Goal: Information Seeking & Learning: Learn about a topic

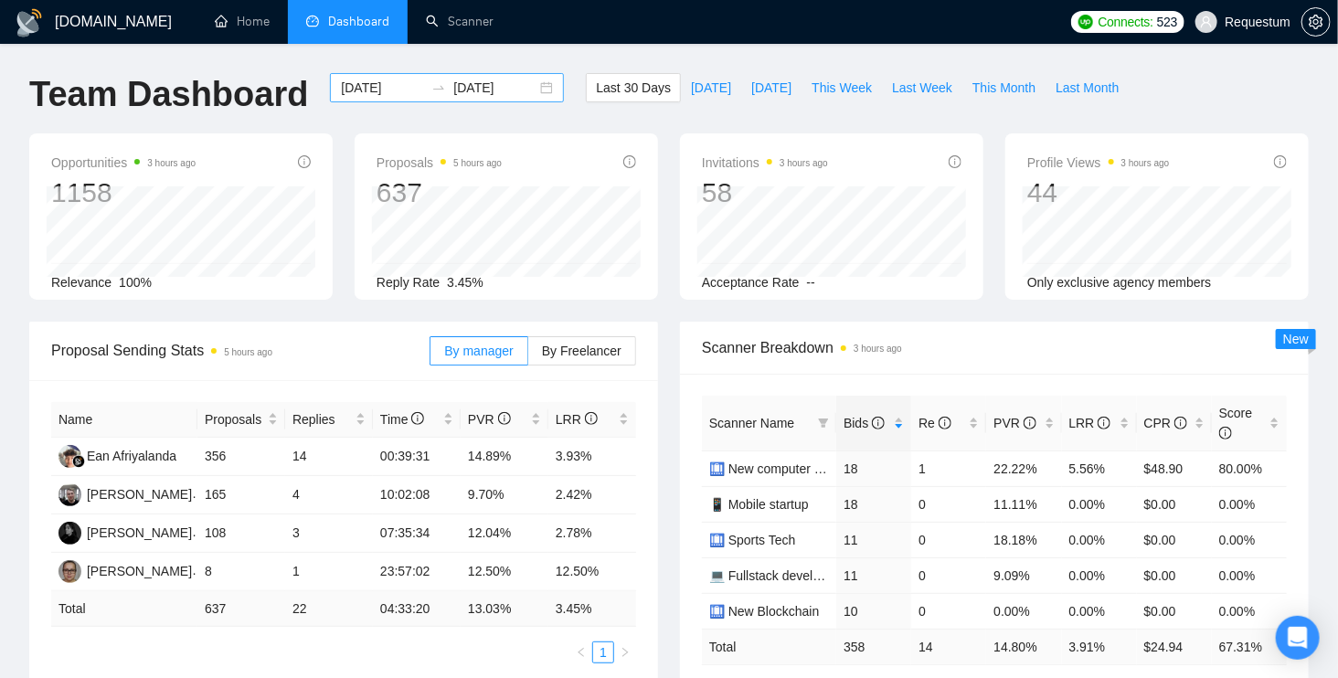
click at [371, 96] on input "[DATE]" at bounding box center [382, 88] width 83 height 20
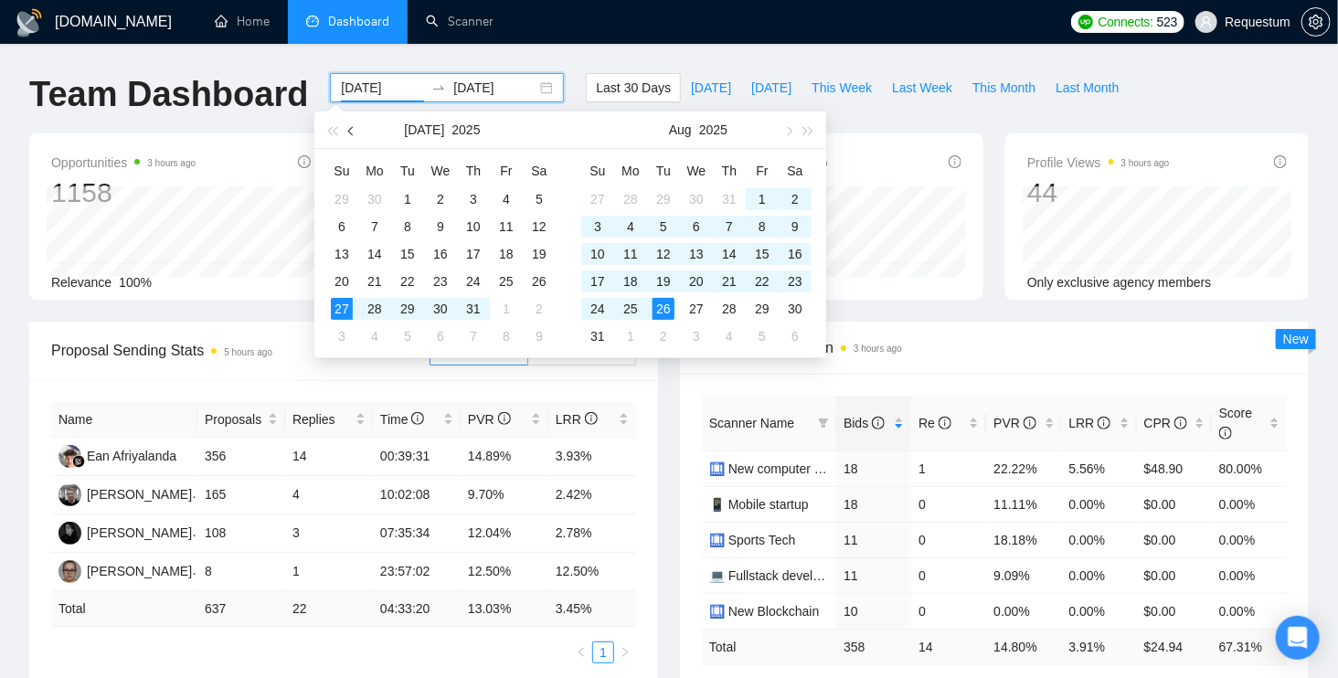
click at [359, 127] on button "button" at bounding box center [352, 129] width 20 height 37
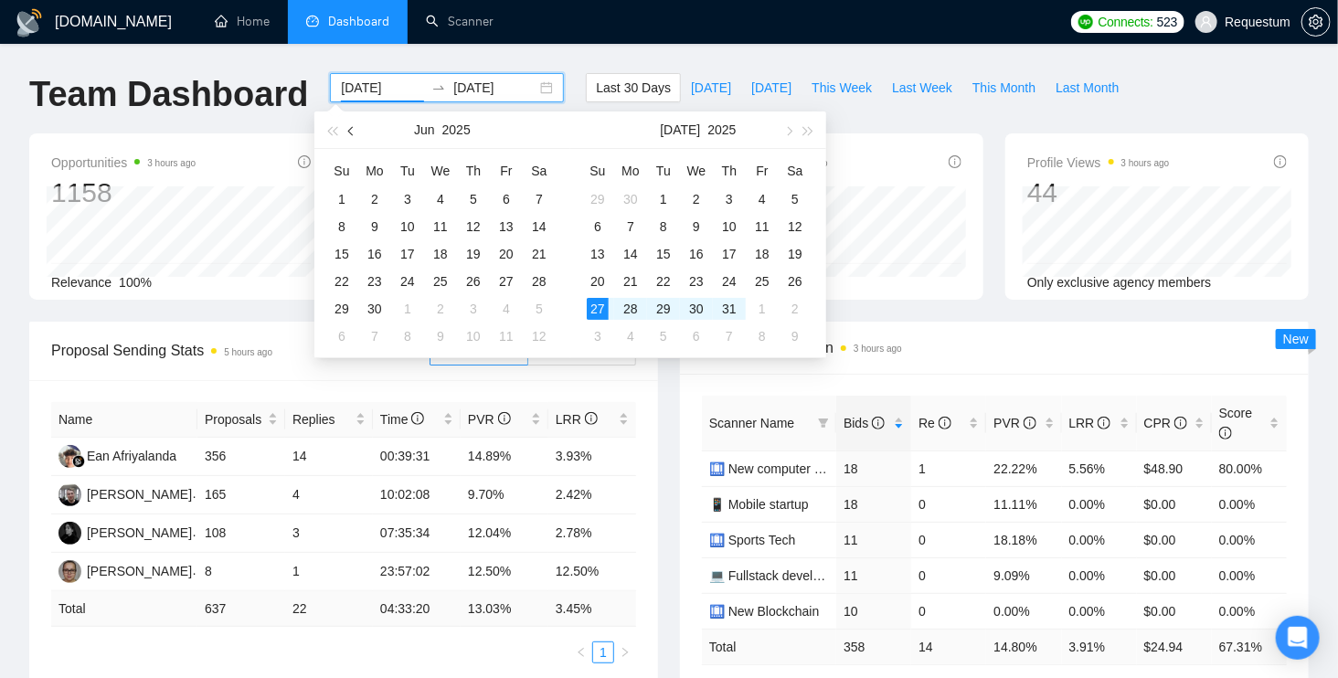
click at [359, 127] on button "button" at bounding box center [352, 129] width 20 height 37
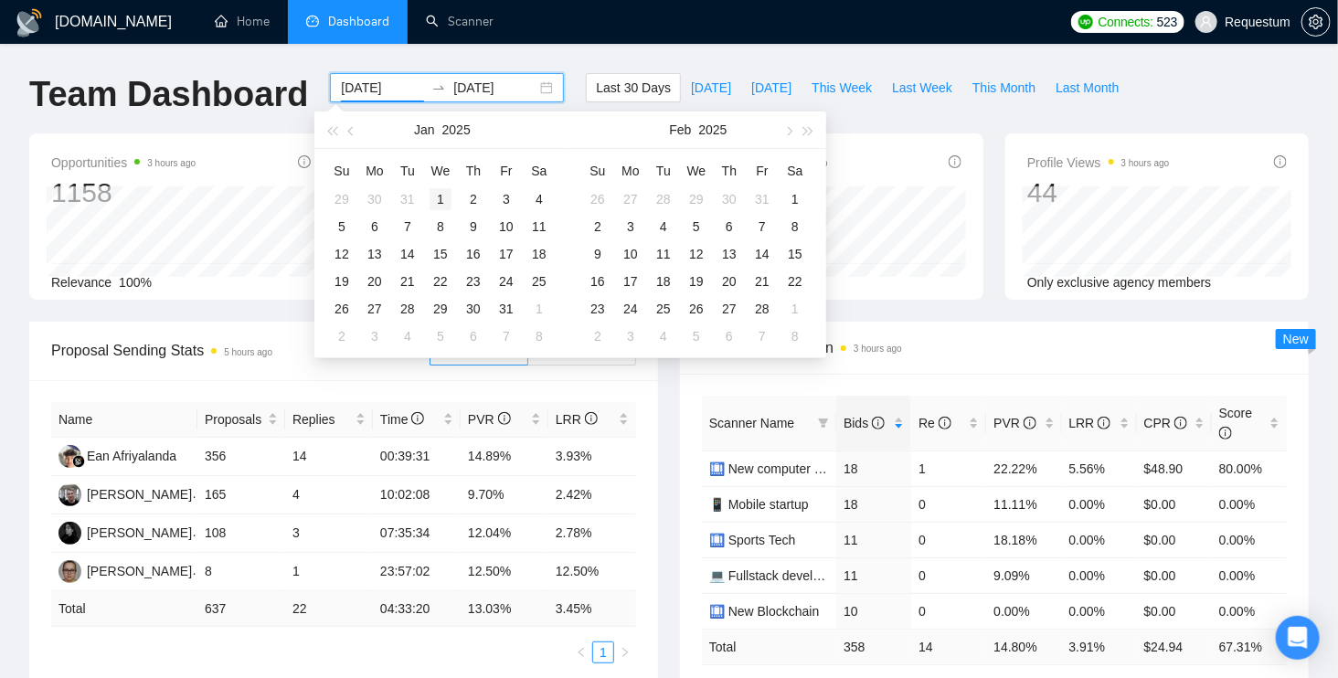
type input "[DATE]"
click at [442, 193] on div "1" at bounding box center [441, 199] width 22 height 22
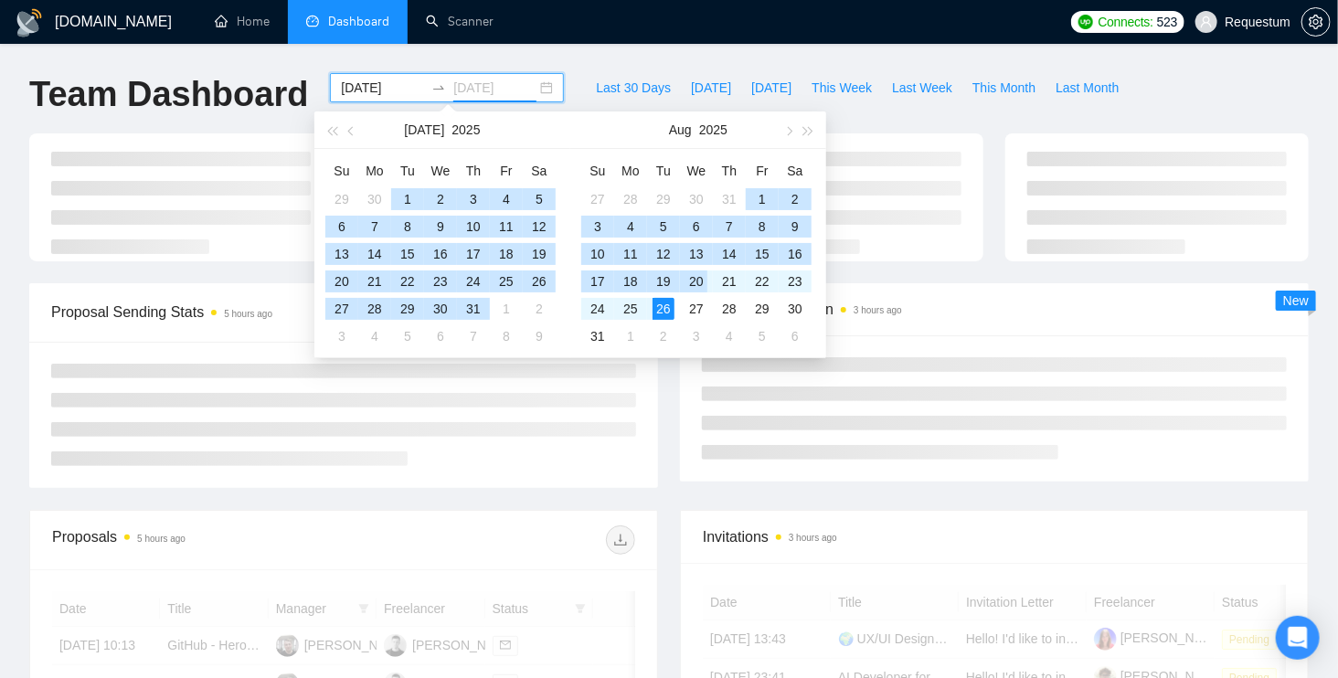
type input "[DATE]"
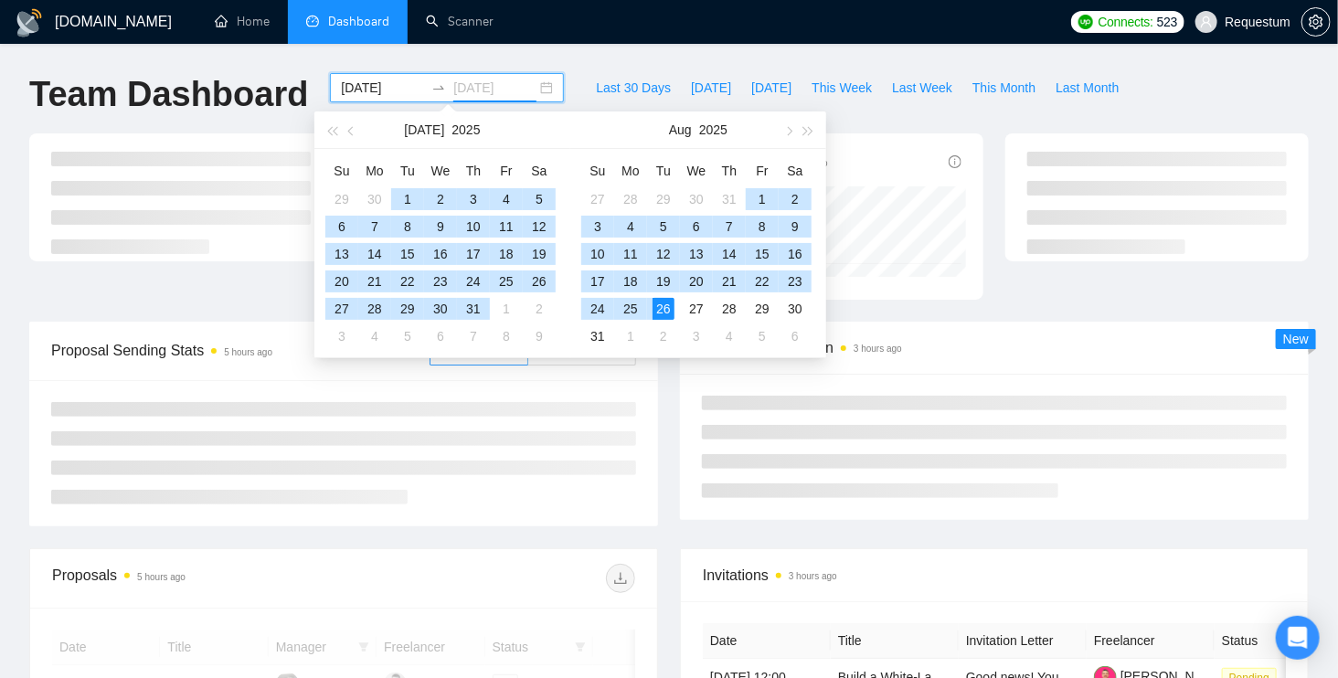
click at [673, 314] on div "26" at bounding box center [663, 309] width 22 height 22
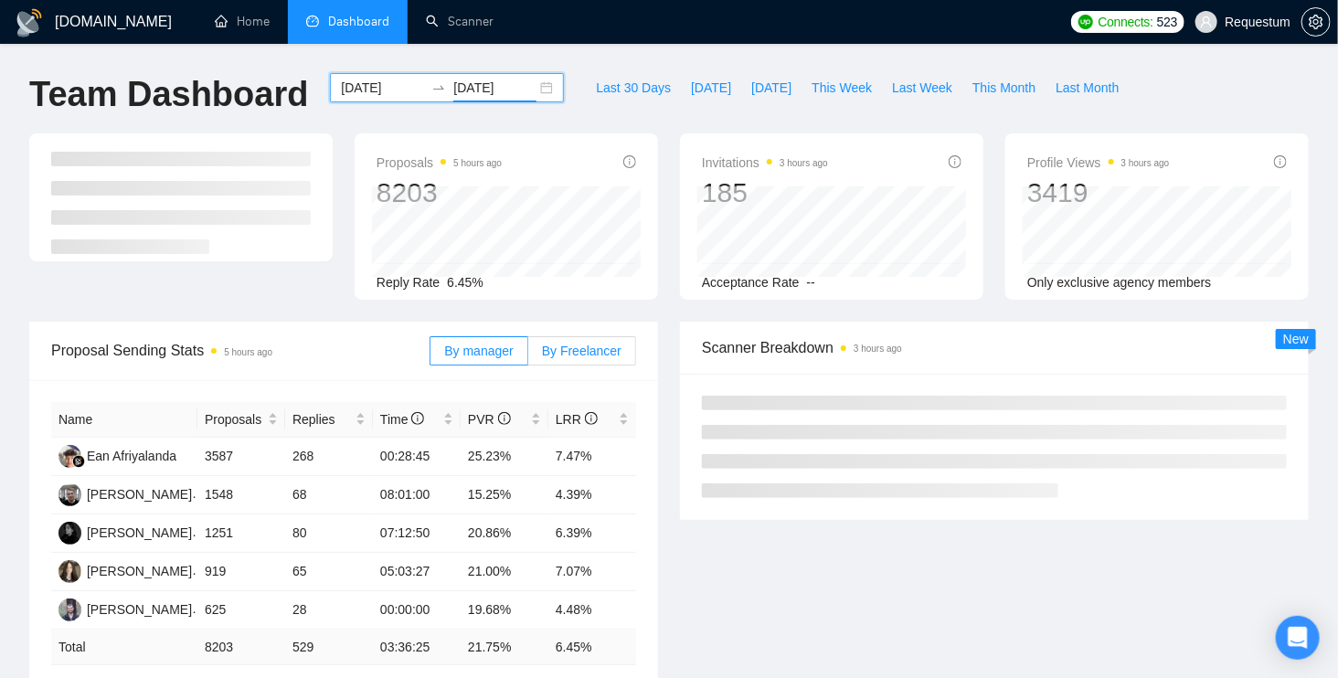
click at [561, 354] on span "By Freelancer" at bounding box center [582, 351] width 80 height 15
click at [528, 355] on input "By Freelancer" at bounding box center [528, 355] width 0 height 0
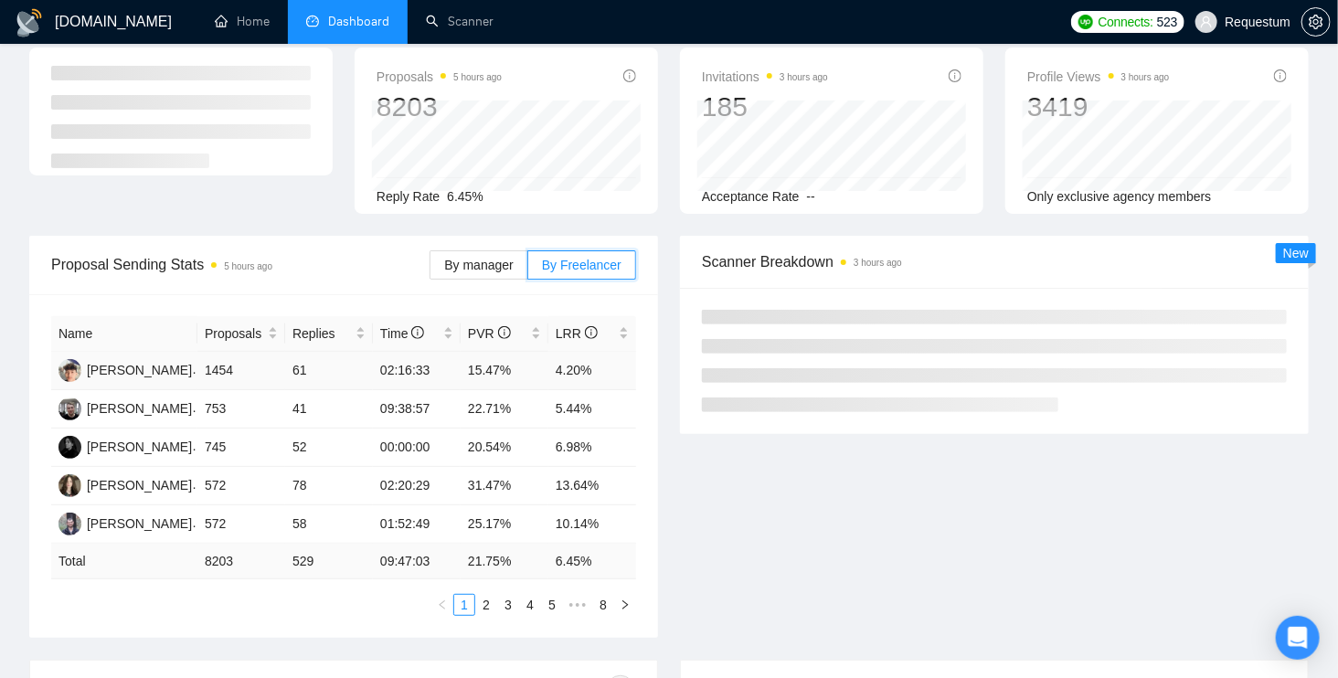
scroll to position [95, 0]
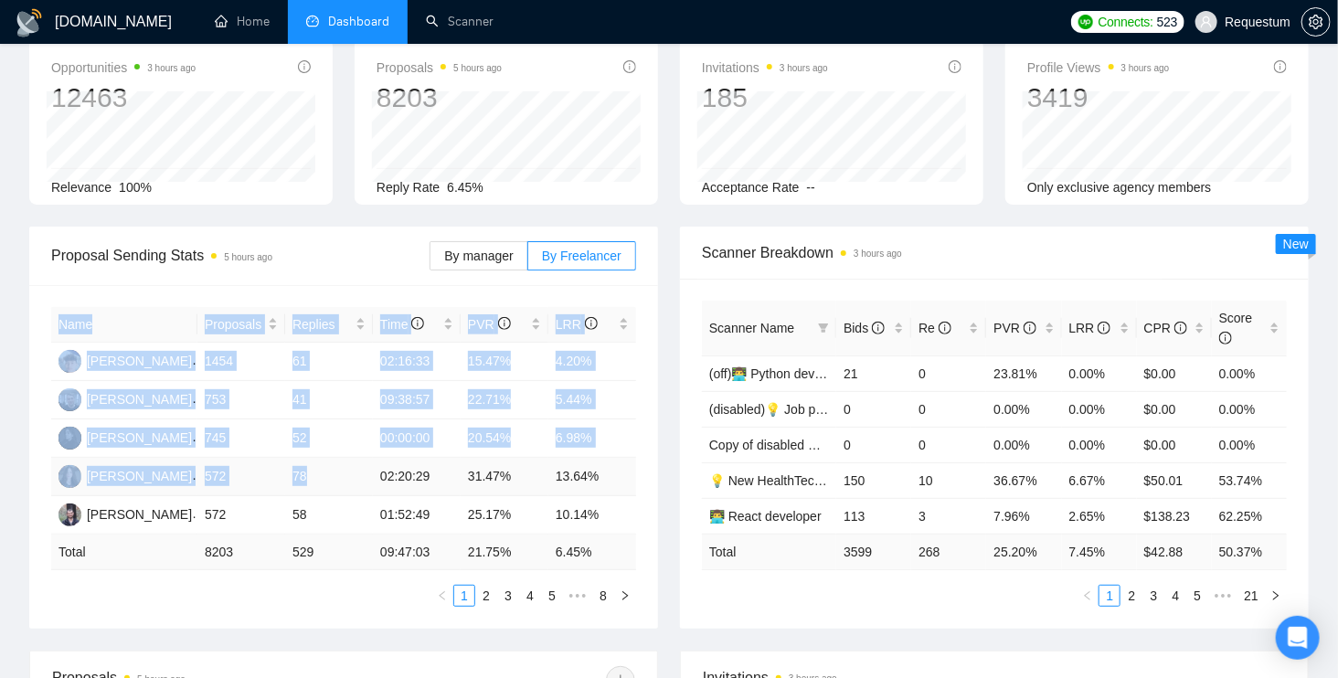
drag, startPoint x: 41, startPoint y: 472, endPoint x: 336, endPoint y: 479, distance: 295.2
click at [336, 479] on div "Name Proposals Replies Time PVR LRR [PERSON_NAME] 1454 61 02:16:33 15.47% 4.20%…" at bounding box center [343, 457] width 629 height 344
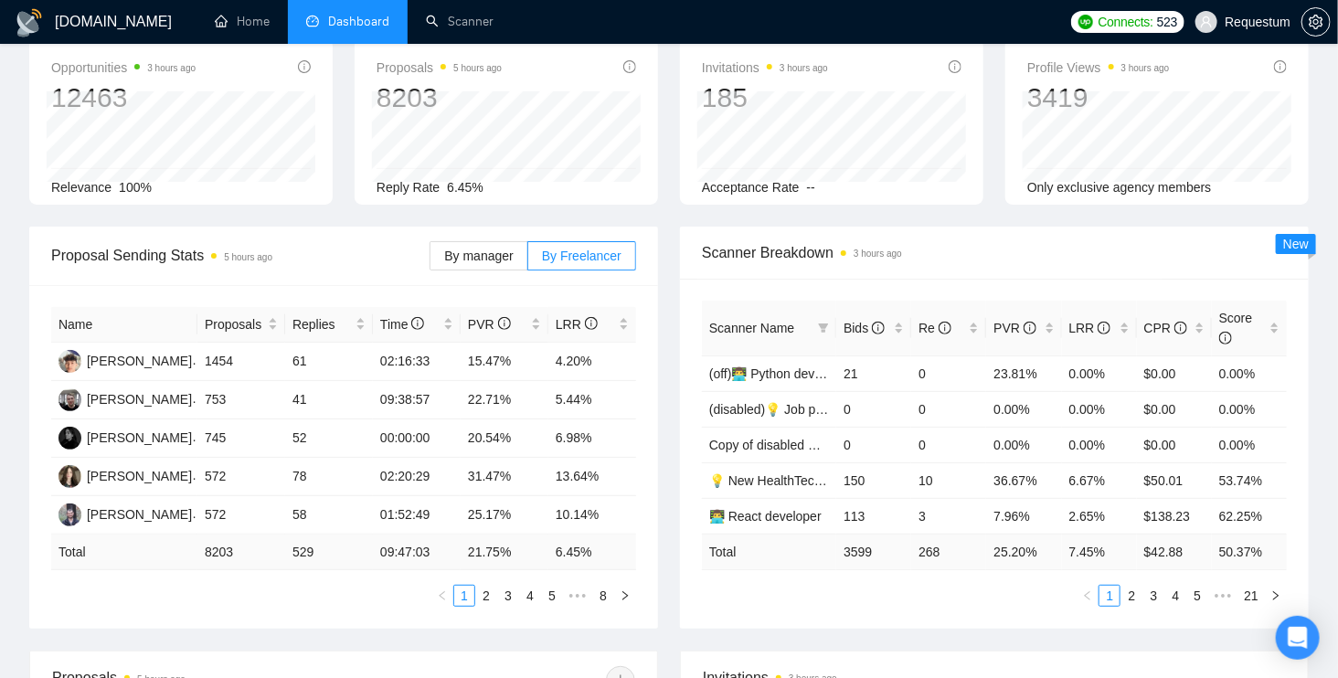
click at [42, 487] on div "Name Proposals Replies Time PVR LRR [PERSON_NAME] 1454 61 02:16:33 15.47% 4.20%…" at bounding box center [343, 457] width 629 height 344
drag, startPoint x: 205, startPoint y: 472, endPoint x: 615, endPoint y: 472, distance: 410.3
click at [614, 472] on tr "[PERSON_NAME] 572 78 02:20:29 31.47% 13.64%" at bounding box center [343, 477] width 585 height 38
copy tr "572 78 02:20:29 31.47% 13.64%"
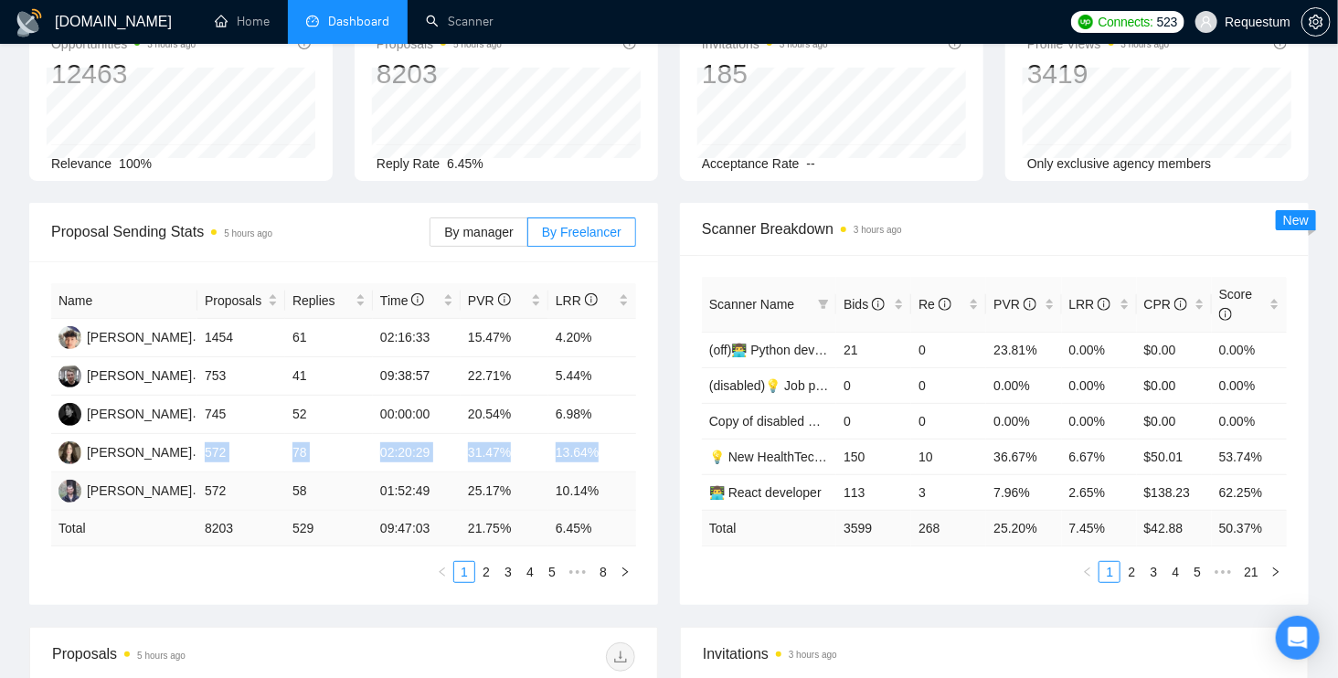
scroll to position [120, 0]
click at [491, 567] on link "2" at bounding box center [486, 571] width 20 height 20
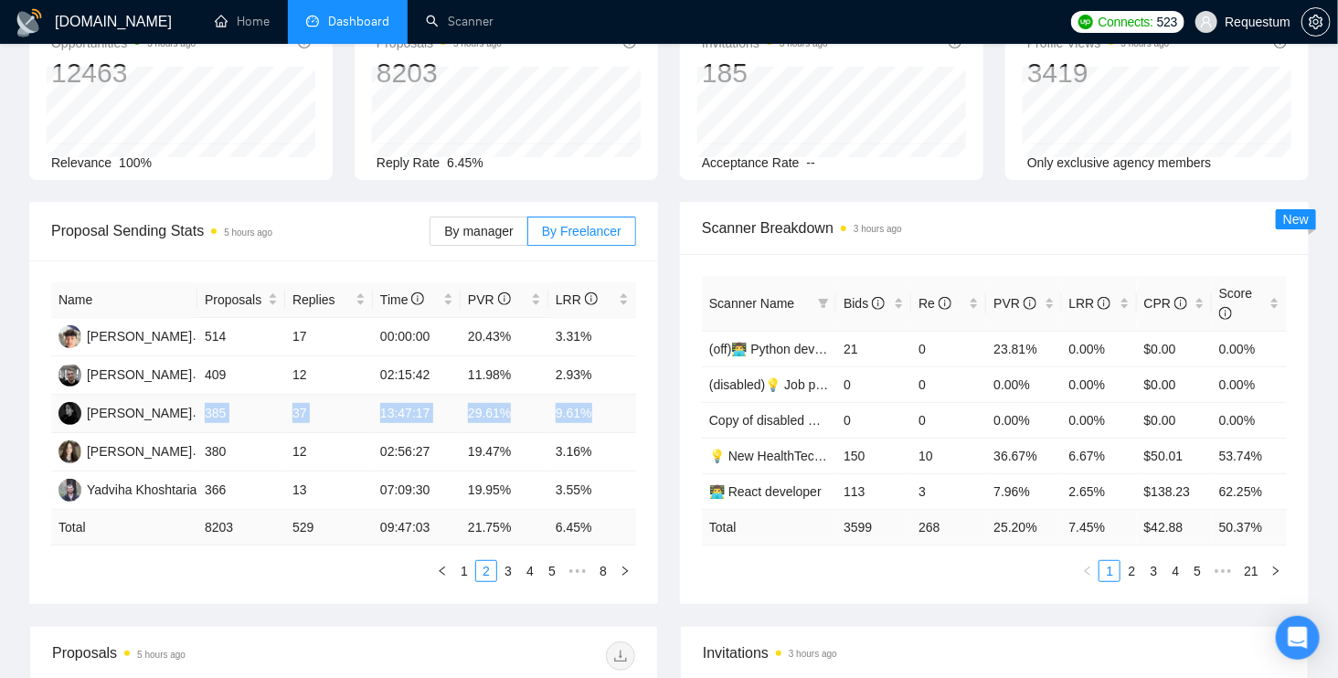
drag, startPoint x: 207, startPoint y: 410, endPoint x: 601, endPoint y: 410, distance: 394.8
click at [601, 410] on tr "[PERSON_NAME] 385 37 13:47:17 29.61% 9.61%" at bounding box center [343, 414] width 585 height 38
copy tr "385 37 13:47:17 29.61% 9.61%"
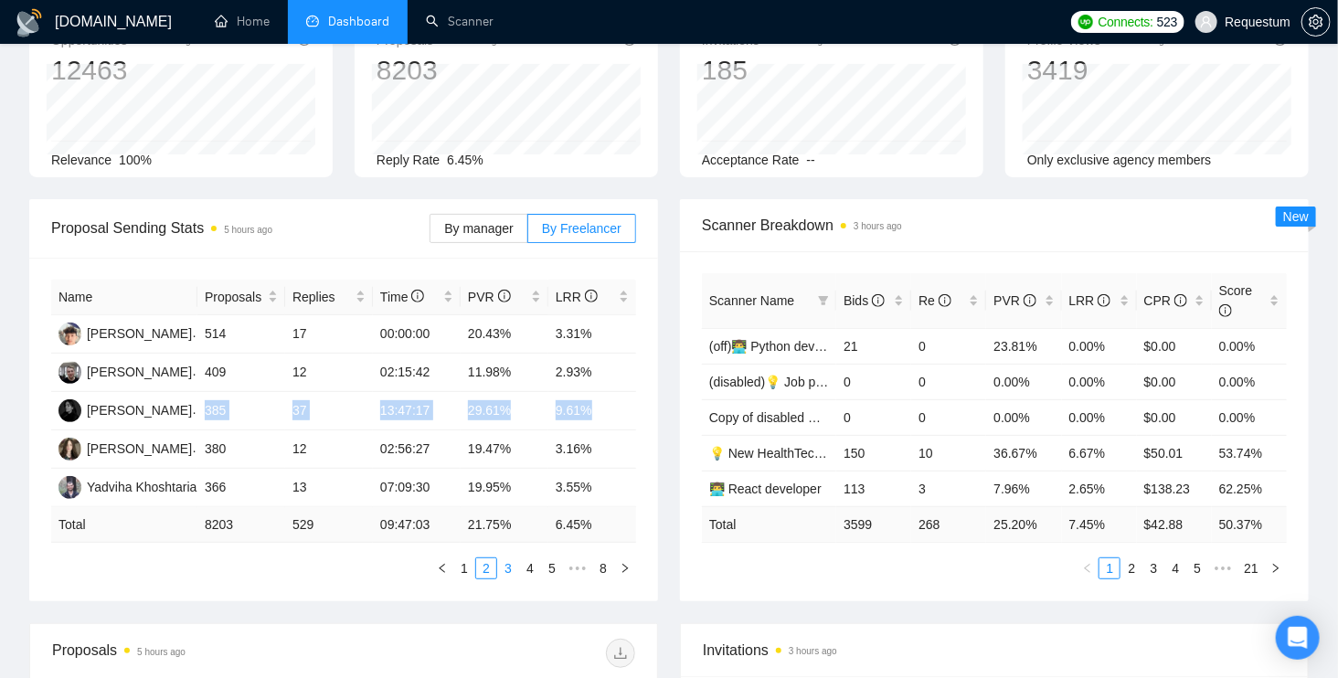
click at [513, 564] on link "3" at bounding box center [508, 568] width 20 height 20
click at [24, 381] on div "Proposal Sending Stats 5 hours ago By manager By Freelancer Name Proposals Repl…" at bounding box center [343, 400] width 651 height 402
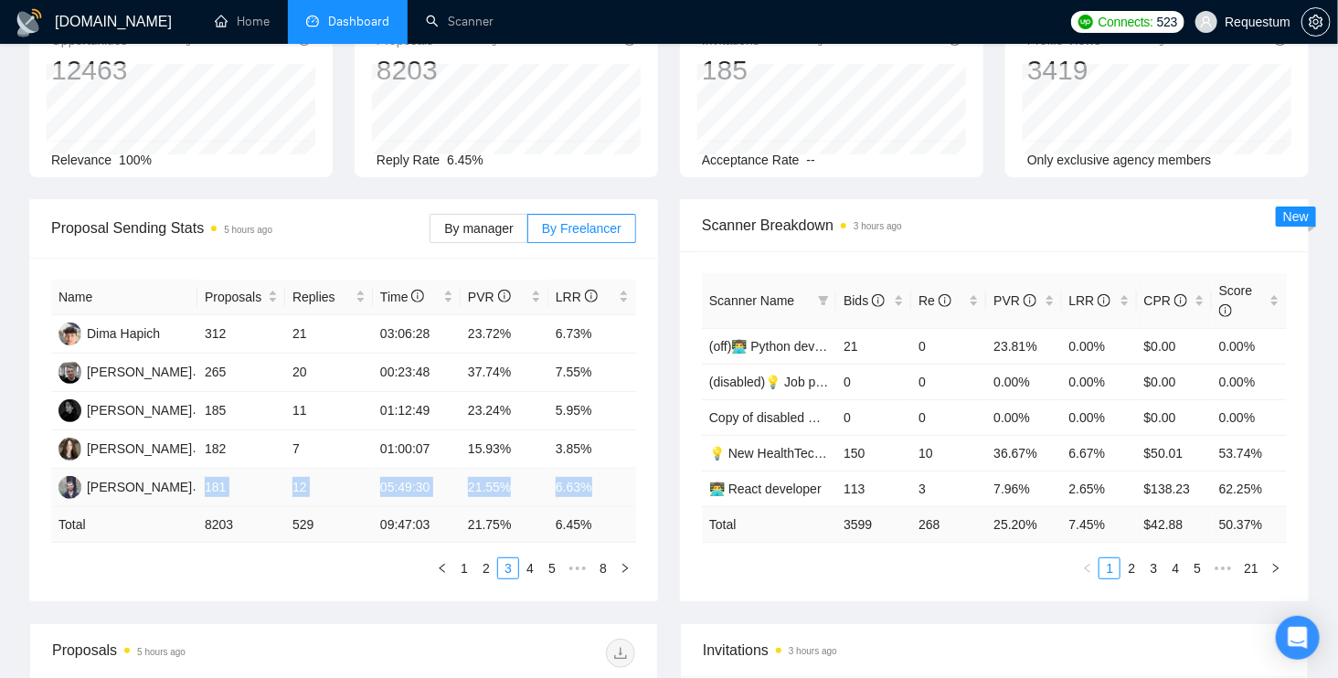
drag, startPoint x: 198, startPoint y: 482, endPoint x: 596, endPoint y: 475, distance: 397.6
click at [596, 476] on tr "[PERSON_NAME] 181 12 05:49:30 21.55% 6.63%" at bounding box center [343, 488] width 585 height 38
copy tr "181 12 05:49:30 21.55% 6.63%"
click at [536, 570] on link "4" at bounding box center [530, 568] width 20 height 20
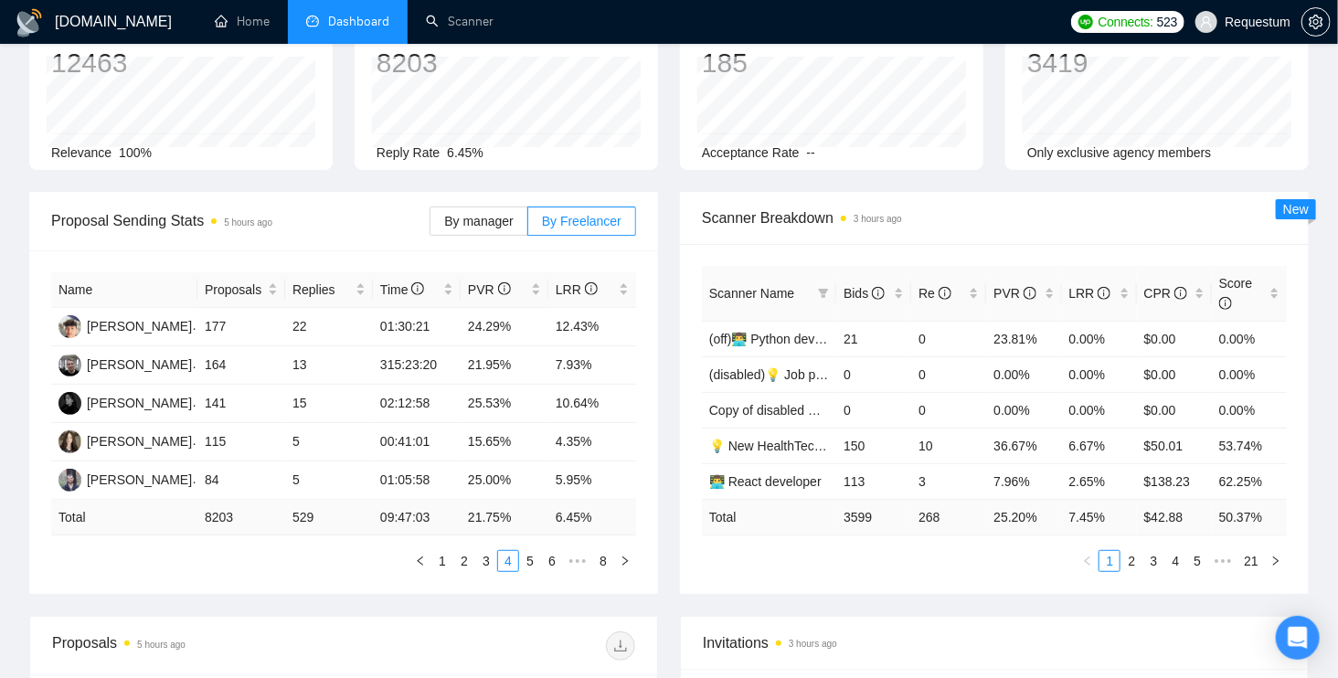
click at [411, 582] on div "Name Proposals Replies Time PVR LRR [PERSON_NAME] 177 22 01:30:21 24.29% 12.43%…" at bounding box center [343, 422] width 629 height 344
click at [529, 556] on link "5" at bounding box center [530, 561] width 20 height 20
click at [558, 561] on link "6" at bounding box center [559, 561] width 20 height 20
click at [461, 554] on link "1" at bounding box center [464, 561] width 20 height 20
click at [485, 561] on link "2" at bounding box center [486, 561] width 20 height 20
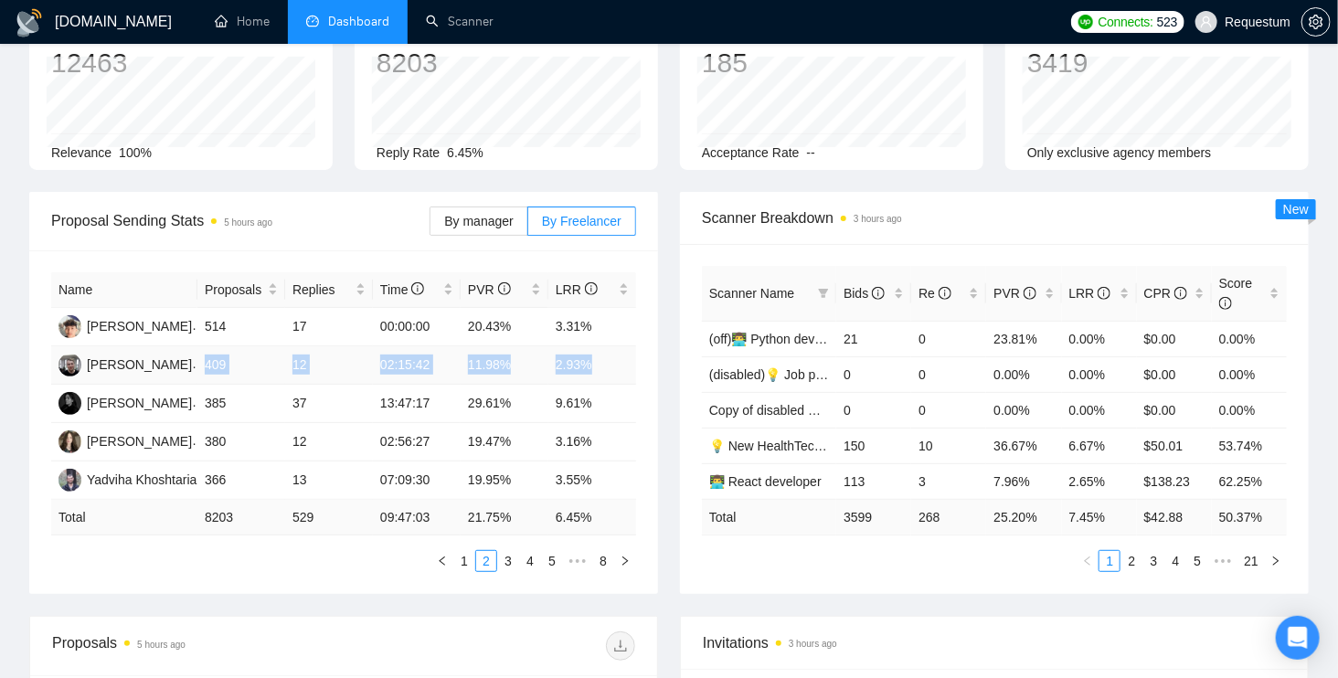
drag, startPoint x: 205, startPoint y: 362, endPoint x: 599, endPoint y: 357, distance: 394.8
click at [599, 358] on tr "[PERSON_NAME] 409 12 02:15:42 11.98% 2.93%" at bounding box center [343, 365] width 585 height 38
copy tr "409 12 02:15:42 11.98% 2.93%"
click at [894, 290] on div "Bids" at bounding box center [873, 293] width 60 height 20
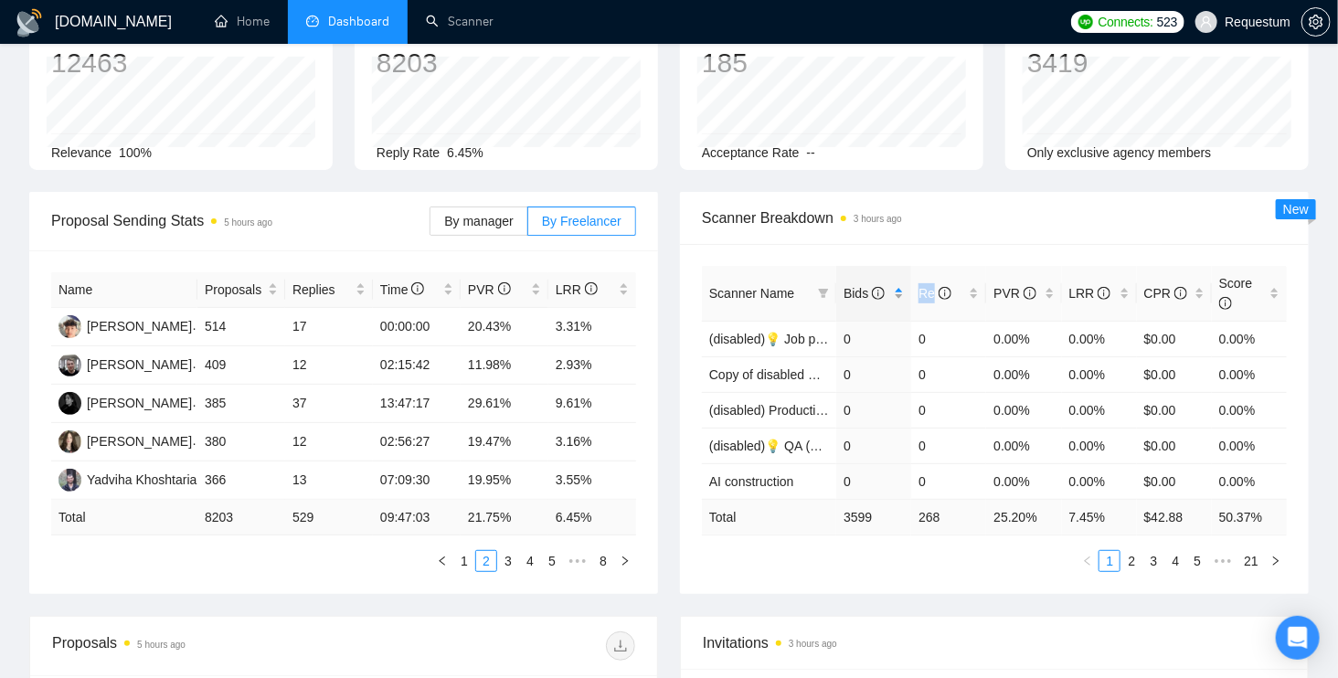
click at [894, 290] on div "Bids" at bounding box center [873, 293] width 60 height 20
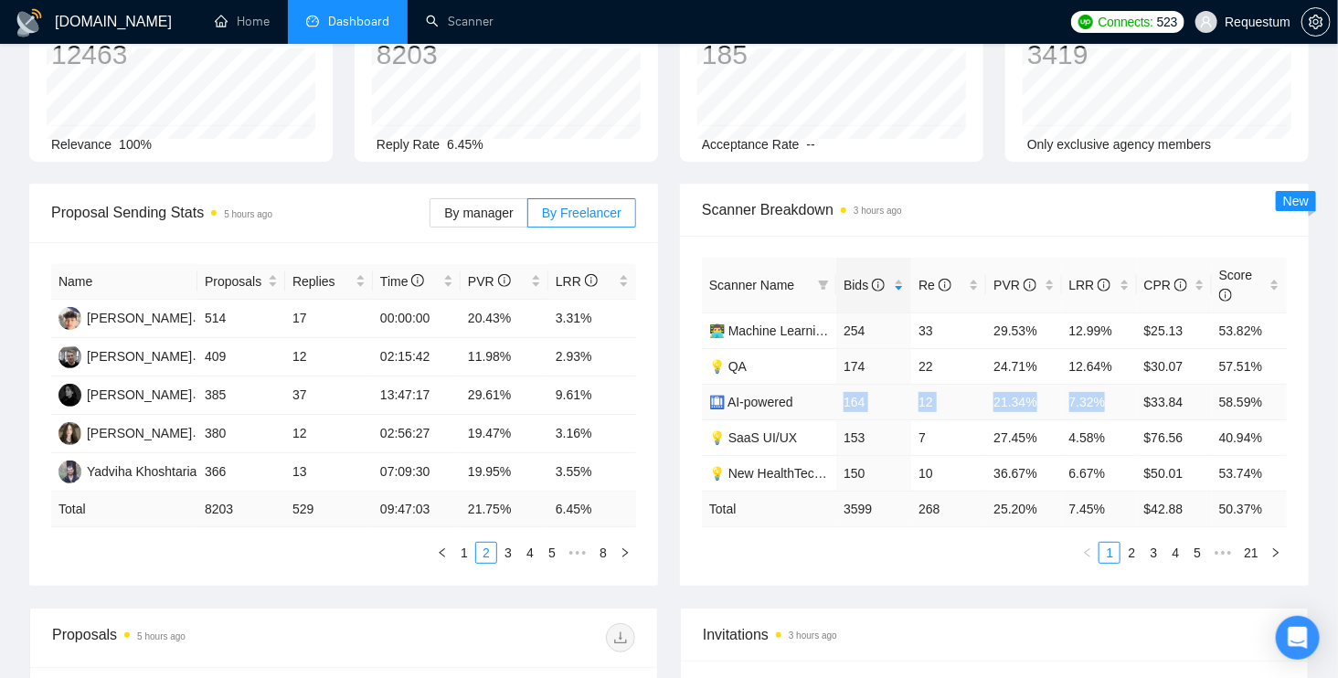
drag, startPoint x: 843, startPoint y: 401, endPoint x: 1109, endPoint y: 396, distance: 266.9
click at [1109, 397] on tr "🛄 AI-powered 164 12 21.34% 7.32% $33.84 58.59%" at bounding box center [994, 402] width 585 height 36
copy tr "164 12 21.34% 7.32%"
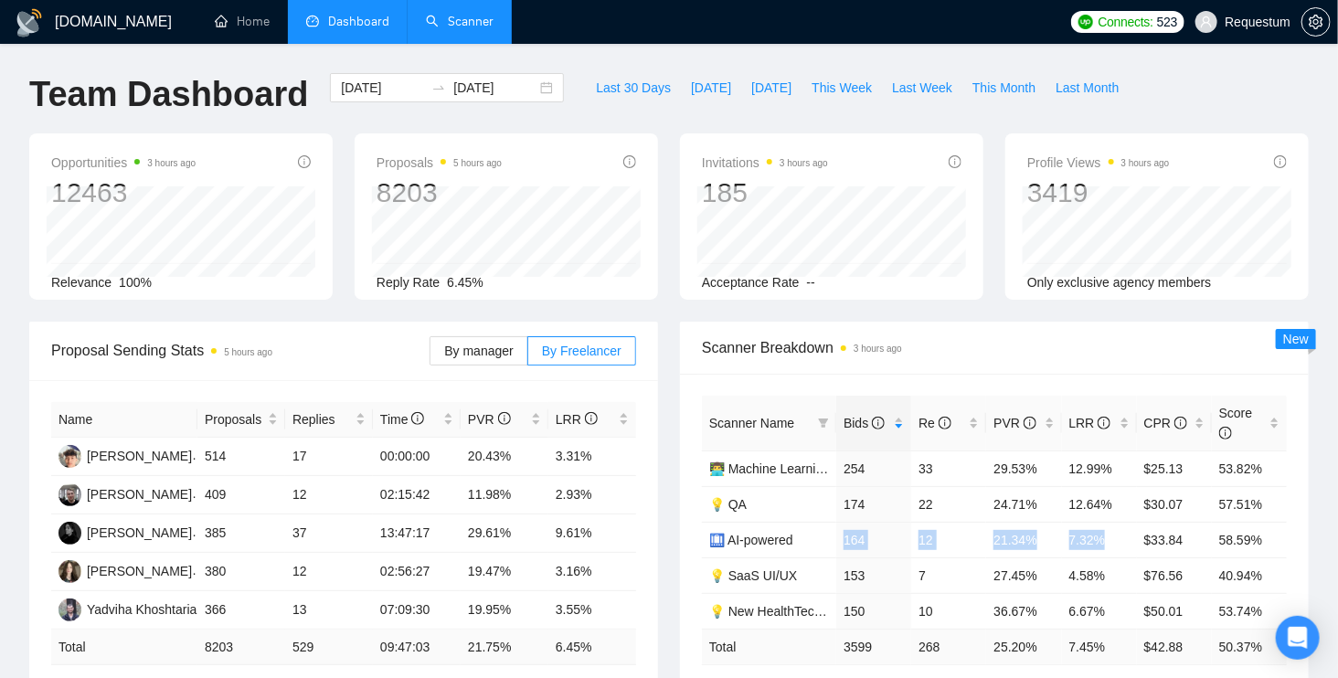
click at [452, 27] on link "Scanner" at bounding box center [460, 22] width 68 height 16
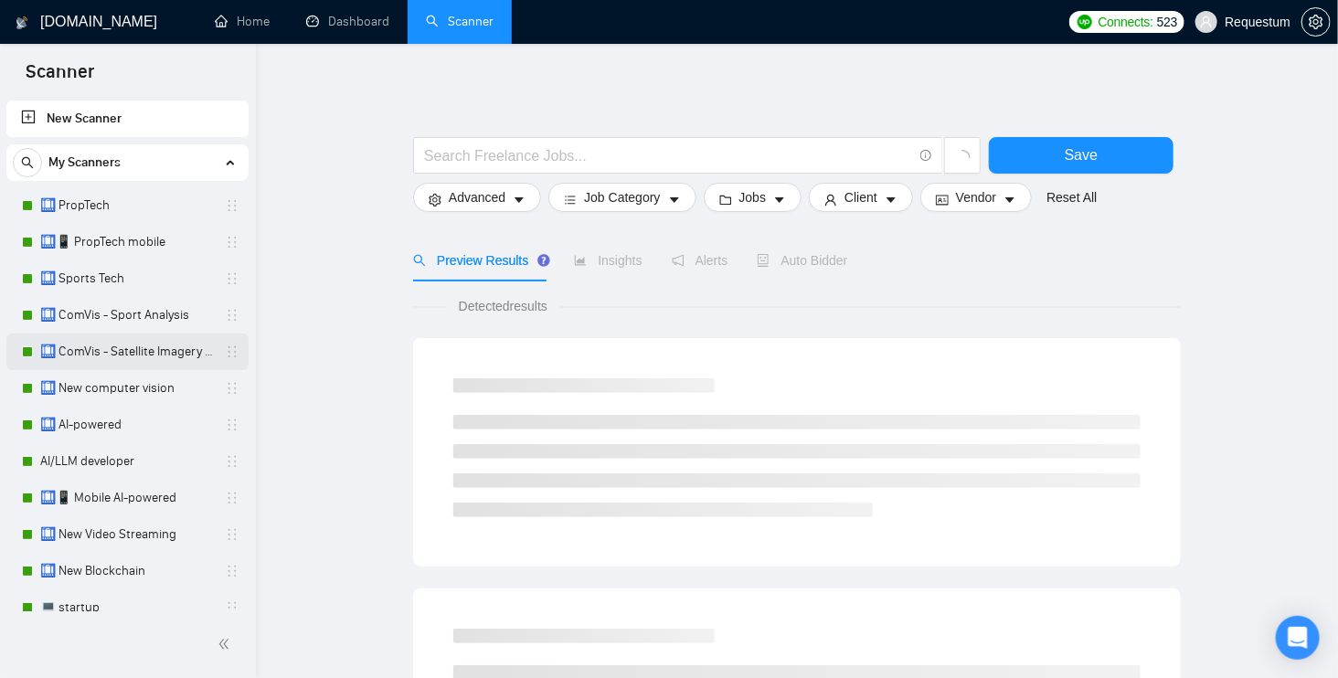
click at [101, 353] on link "🛄 ComVis - Satellite Imagery Analysis" at bounding box center [127, 352] width 174 height 37
